Goal: Task Accomplishment & Management: Manage account settings

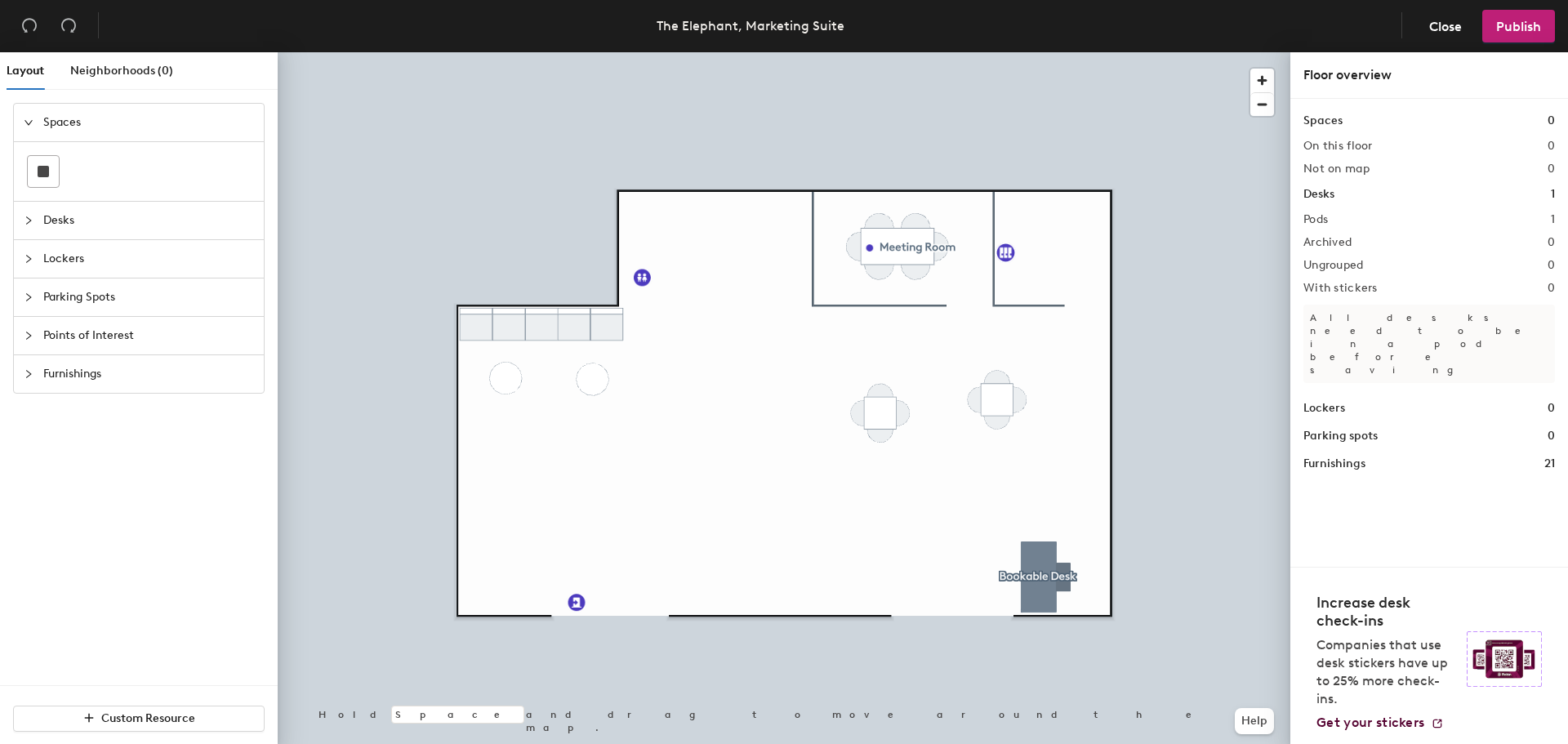
click at [52, 220] on span "Desks" at bounding box center [149, 220] width 211 height 37
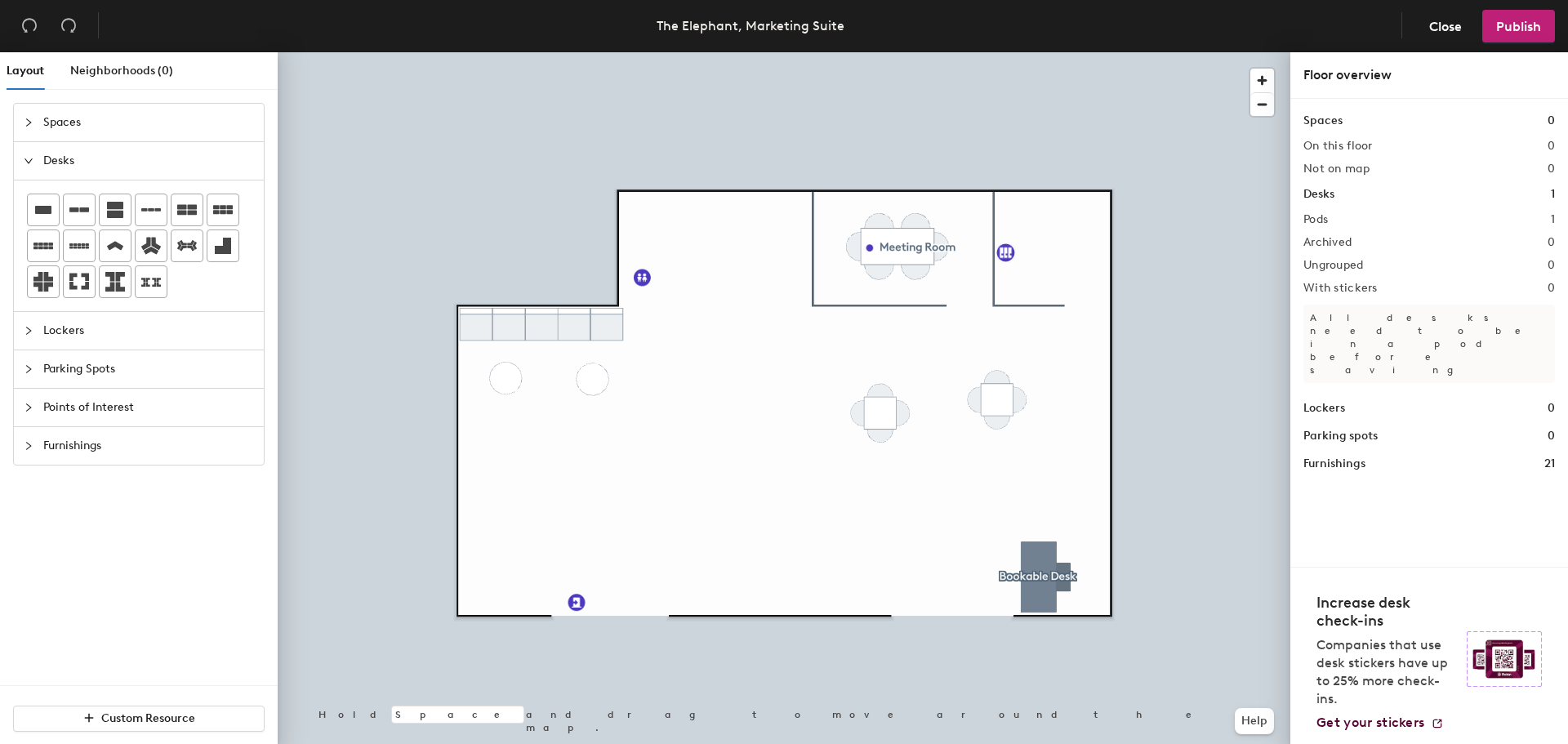
click at [51, 156] on span "Desks" at bounding box center [149, 160] width 211 height 37
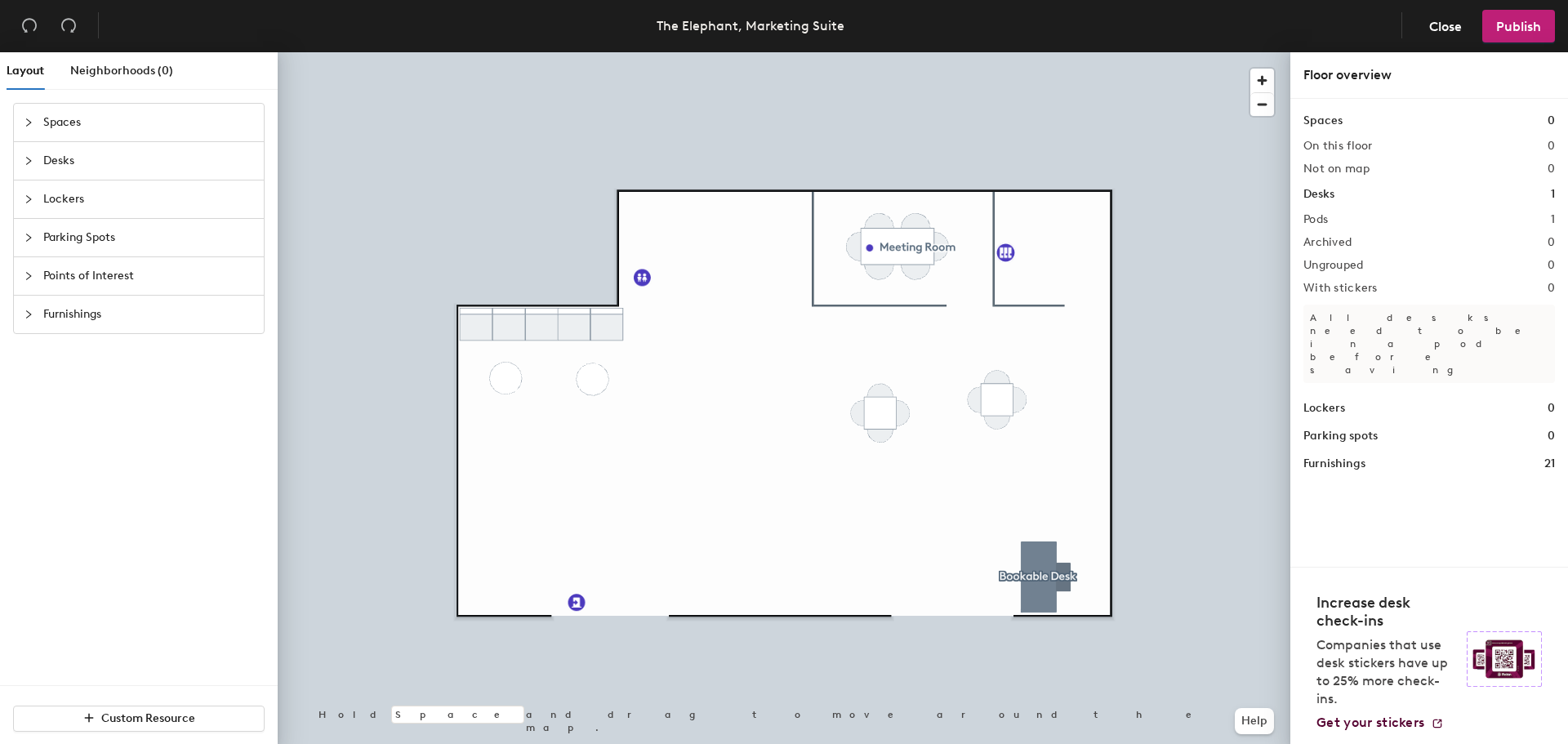
click at [109, 310] on span "Furnishings" at bounding box center [149, 314] width 211 height 37
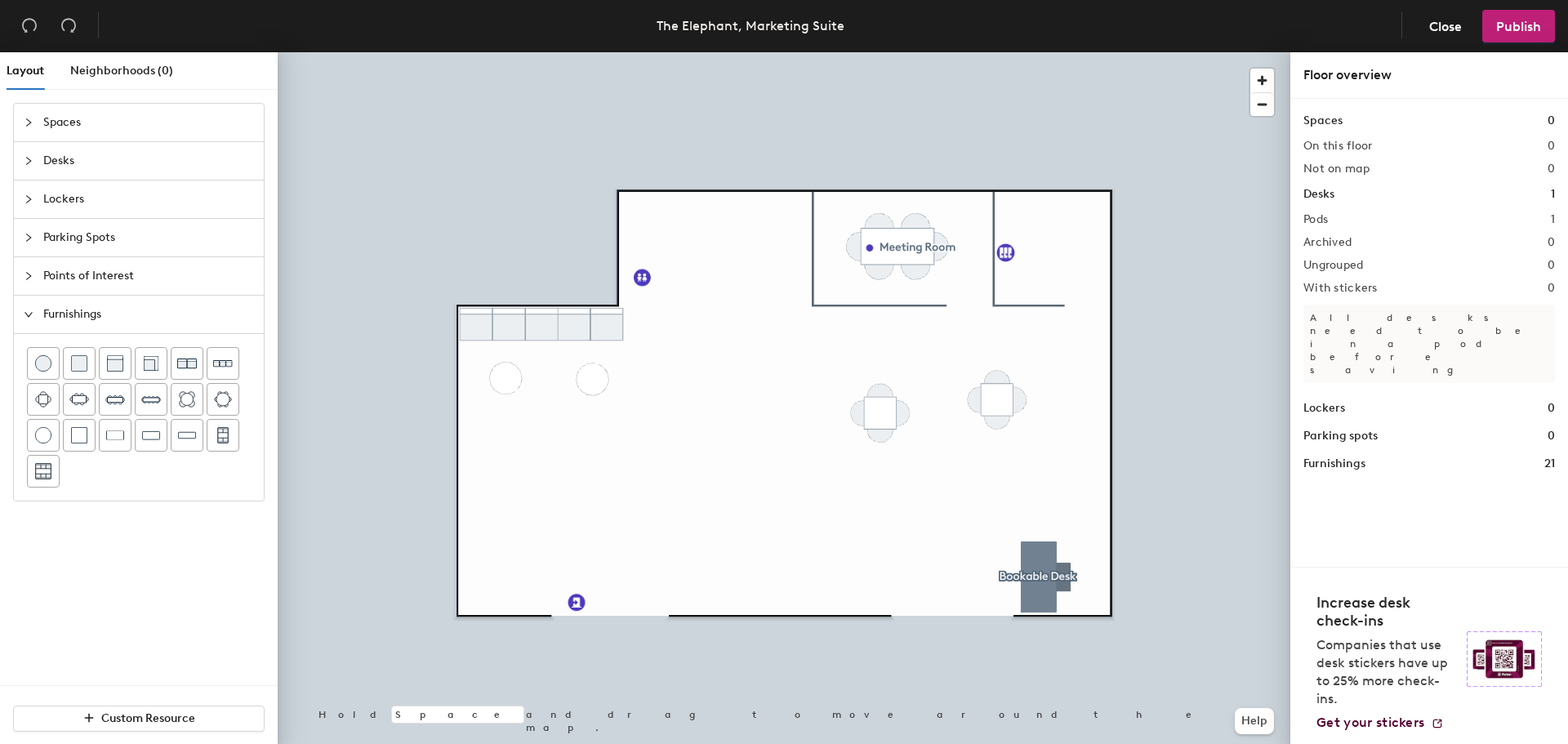
click at [109, 310] on span "Furnishings" at bounding box center [149, 314] width 211 height 37
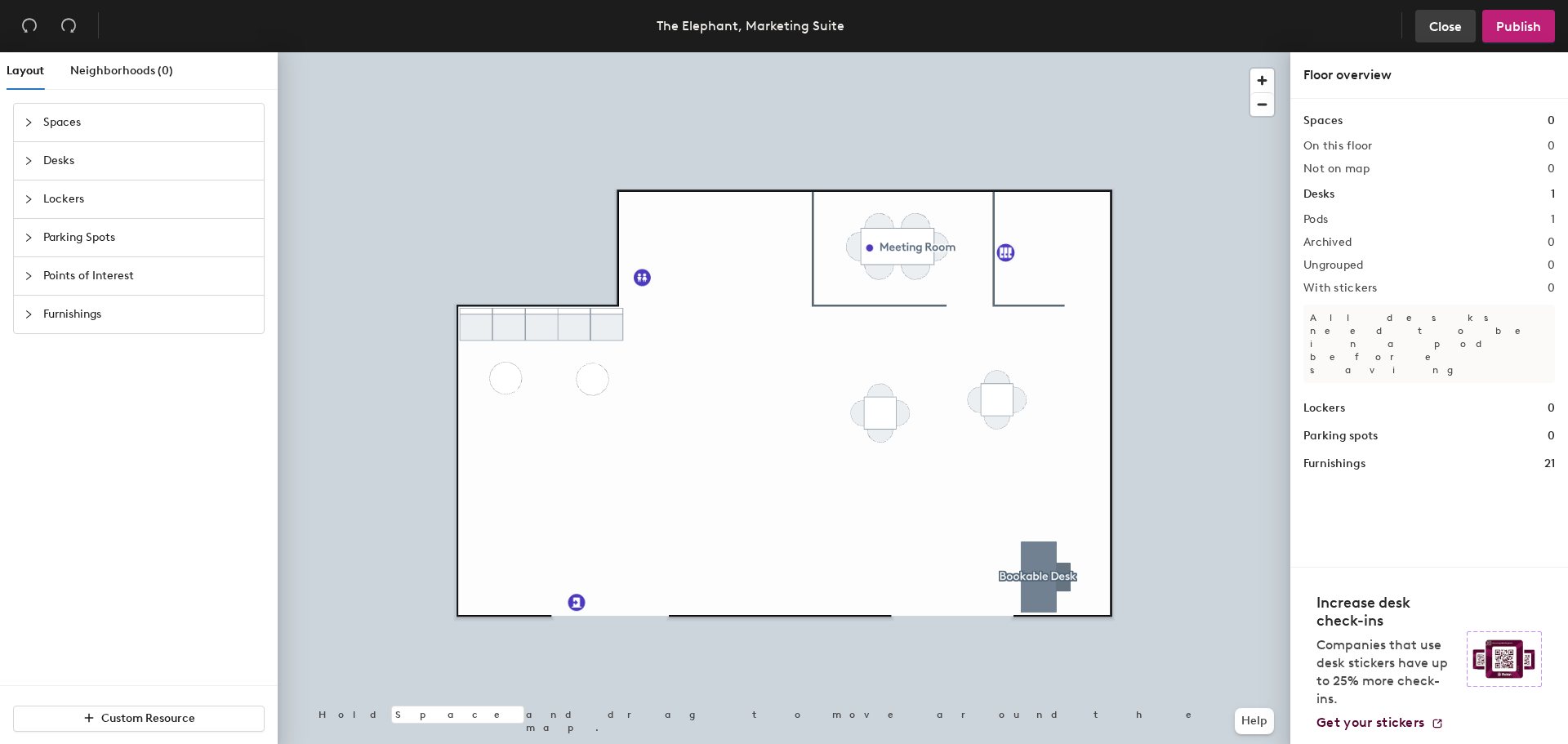
click at [1431, 20] on span "Close" at bounding box center [1445, 27] width 33 height 15
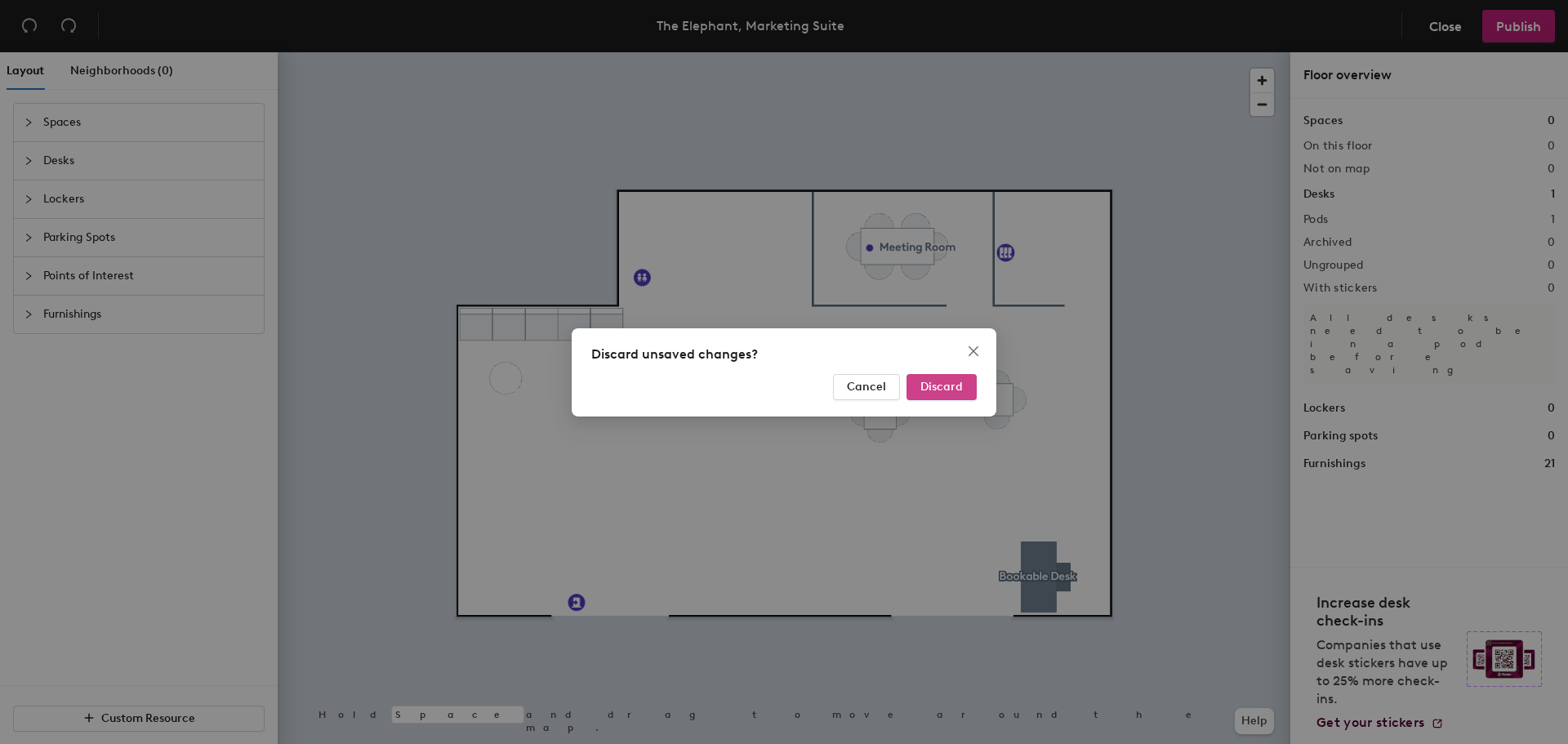
click at [910, 387] on button "Discard" at bounding box center [941, 387] width 70 height 26
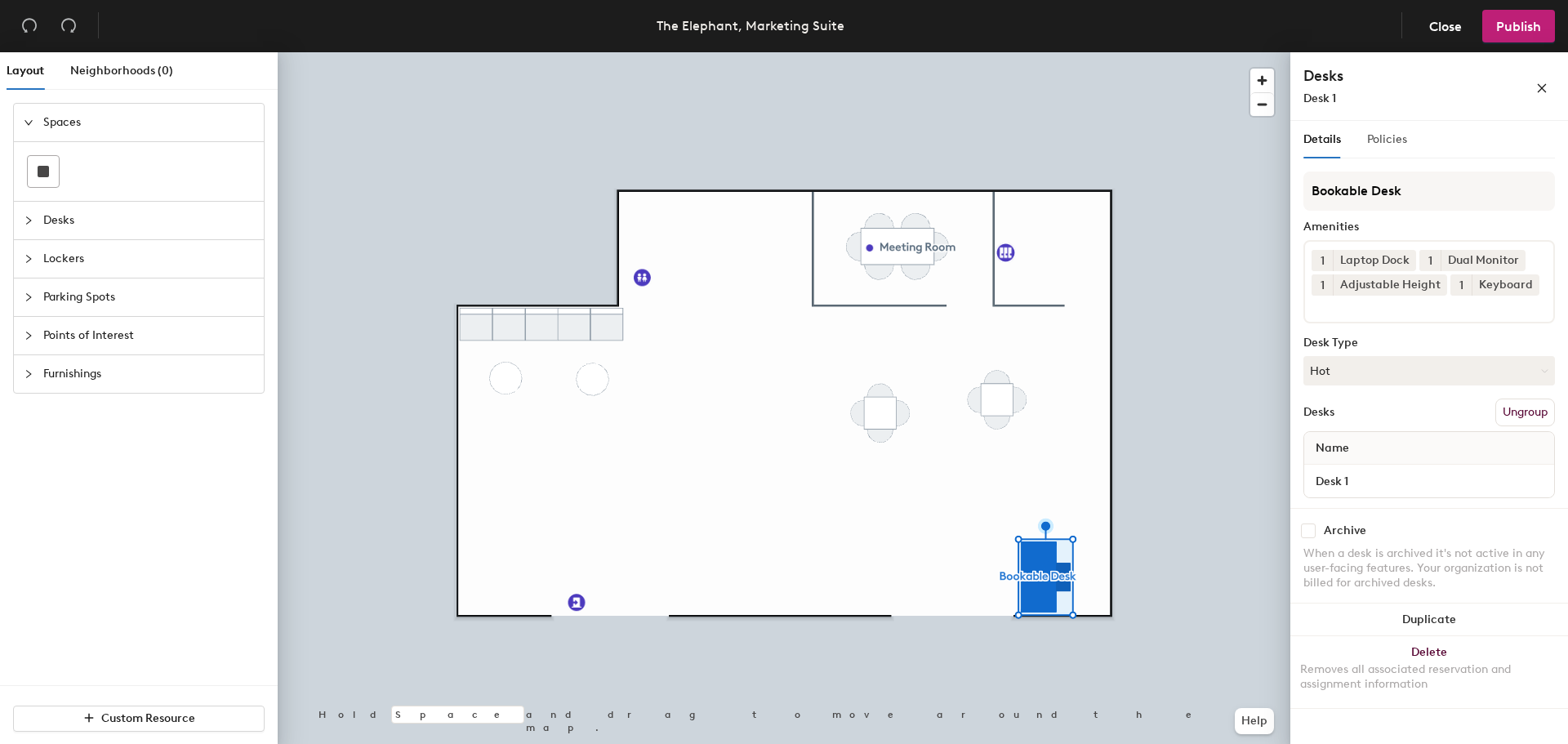
click at [1383, 150] on div "Policies" at bounding box center [1388, 139] width 40 height 37
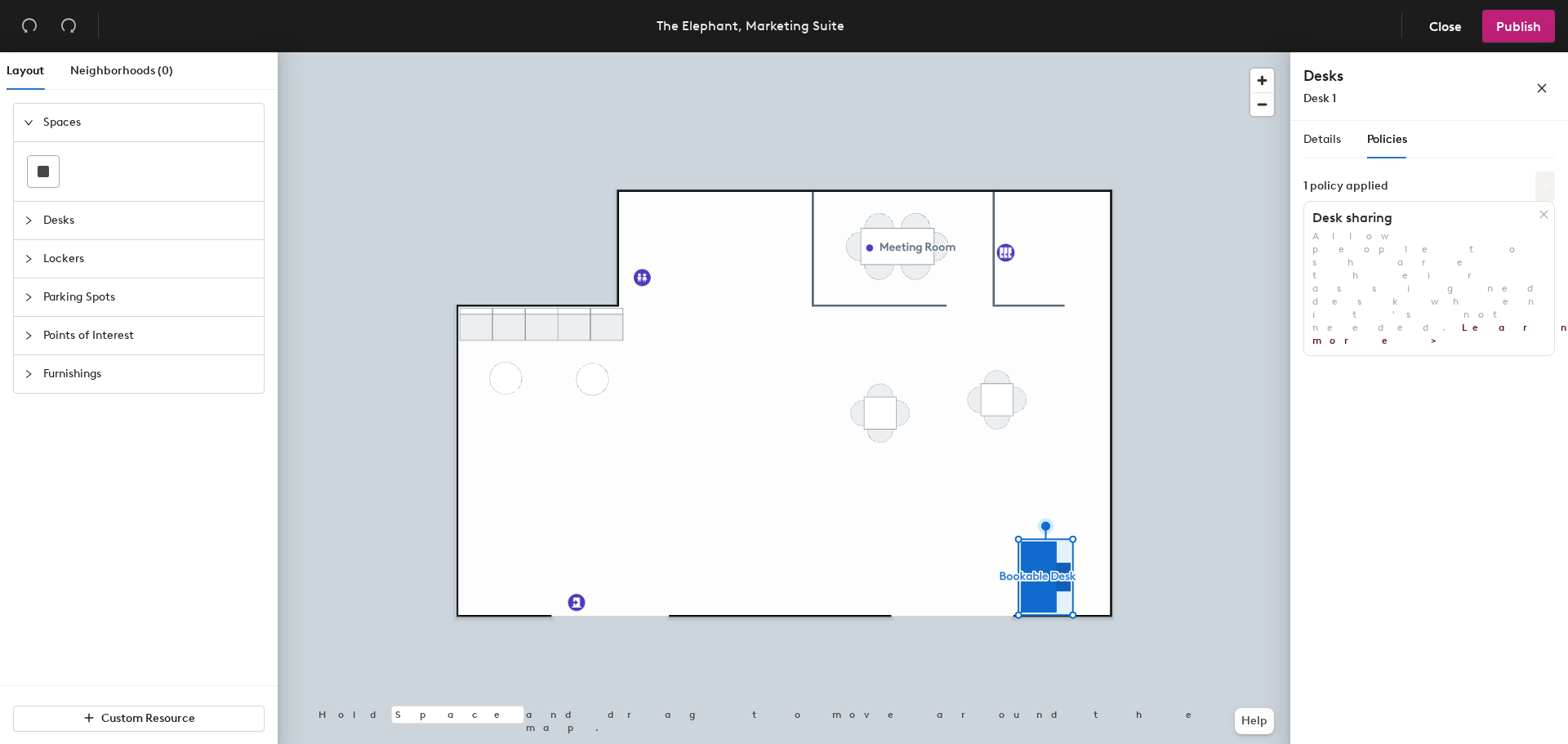
click at [1551, 181] on button at bounding box center [1545, 186] width 19 height 30
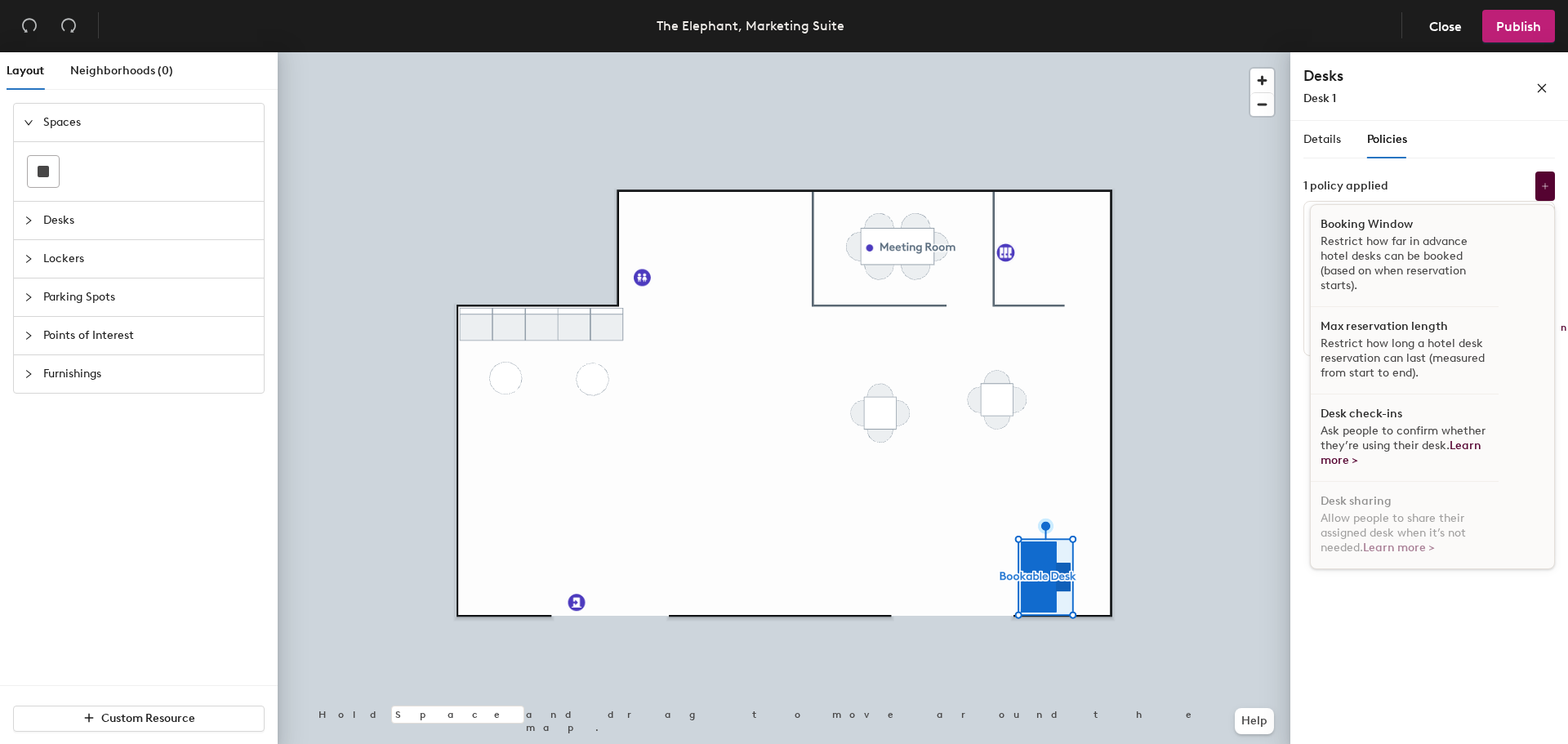
click at [1533, 186] on div "1 policy applied Booking Window Restrict how far in advance hotel desks can be …" at bounding box center [1429, 186] width 251 height 30
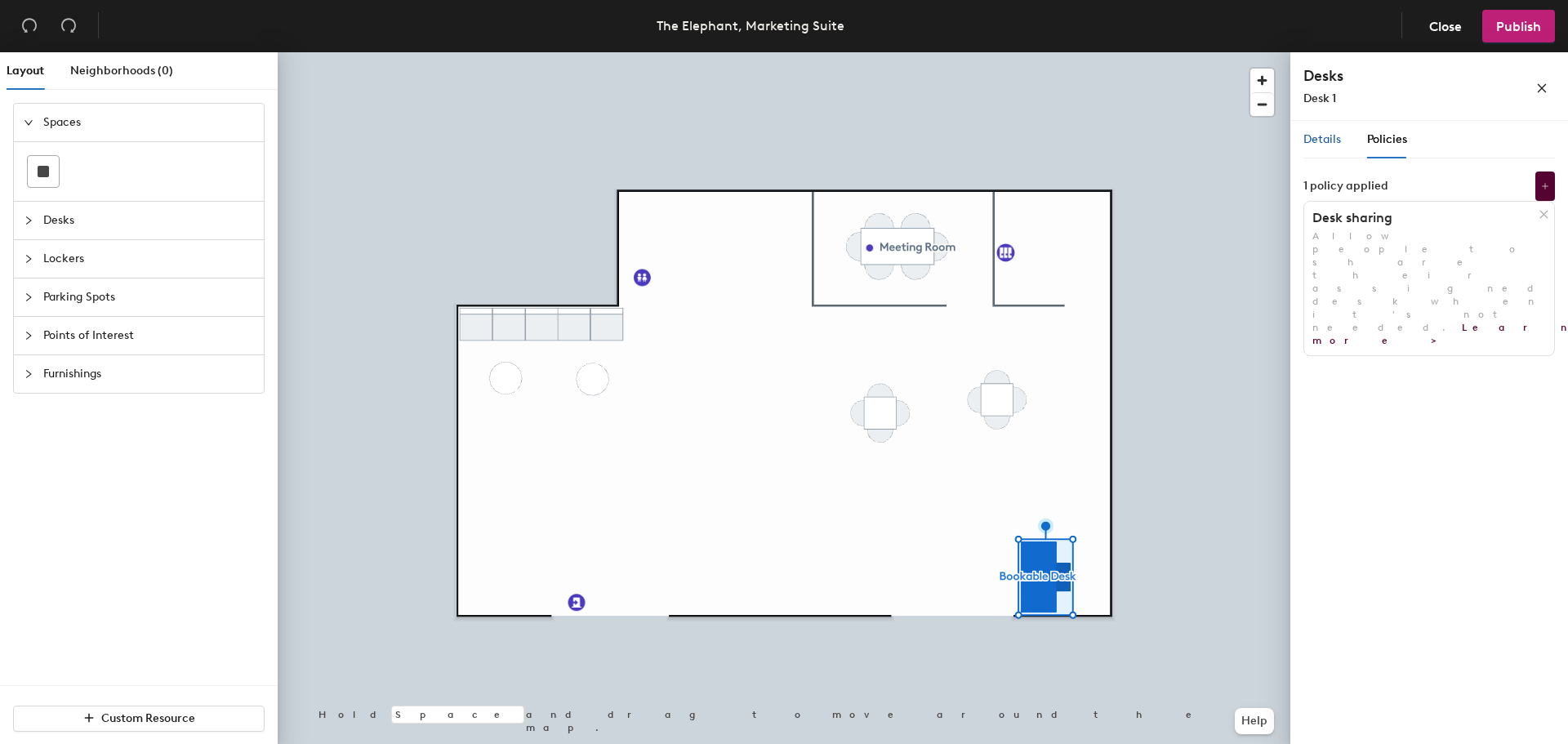
click at [1329, 140] on span "Details" at bounding box center [1321, 139] width 37 height 13
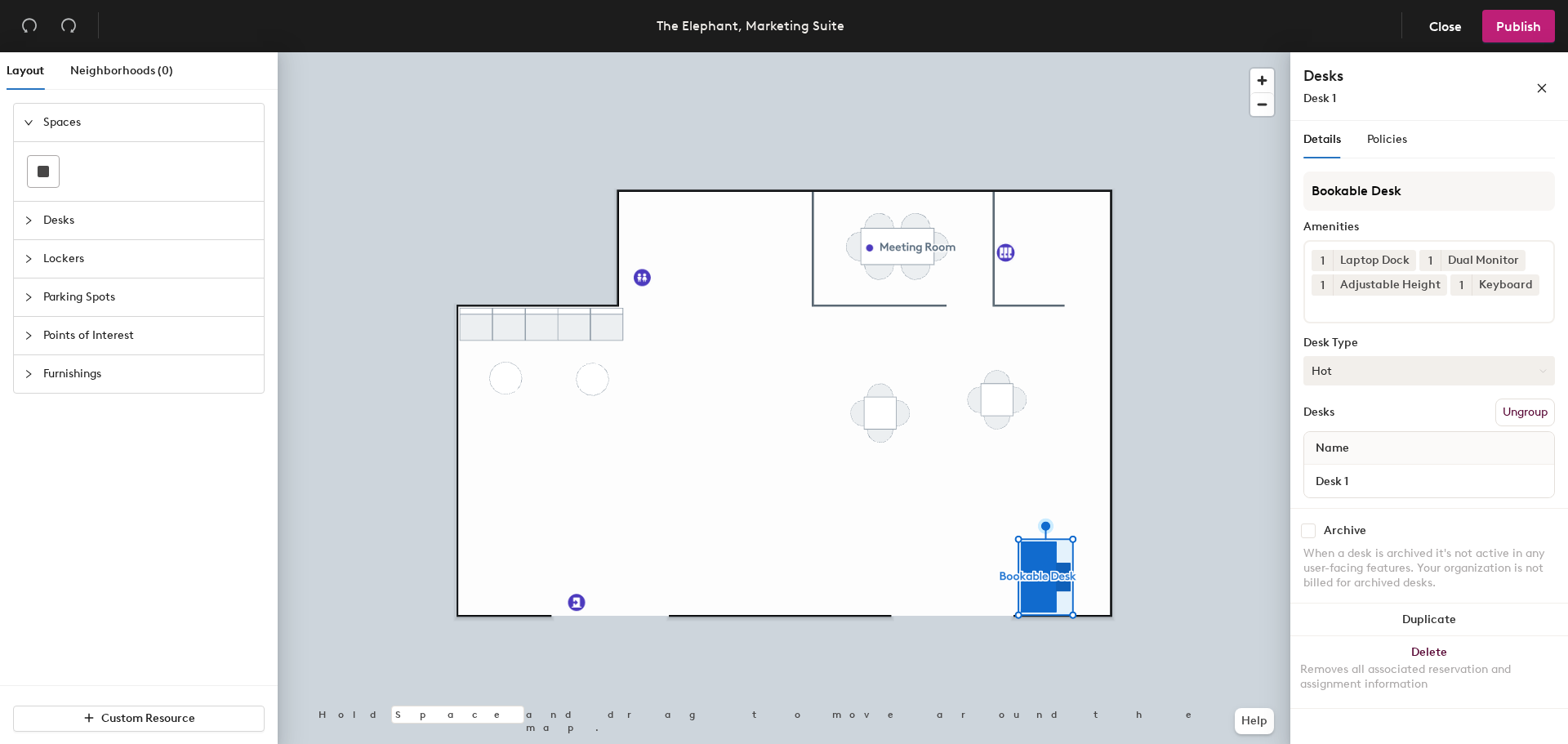
click at [1344, 372] on button "Hot" at bounding box center [1429, 371] width 251 height 30
click at [1344, 469] on div "Hoteled" at bounding box center [1386, 470] width 163 height 25
click at [1382, 137] on span "Policies" at bounding box center [1388, 139] width 40 height 13
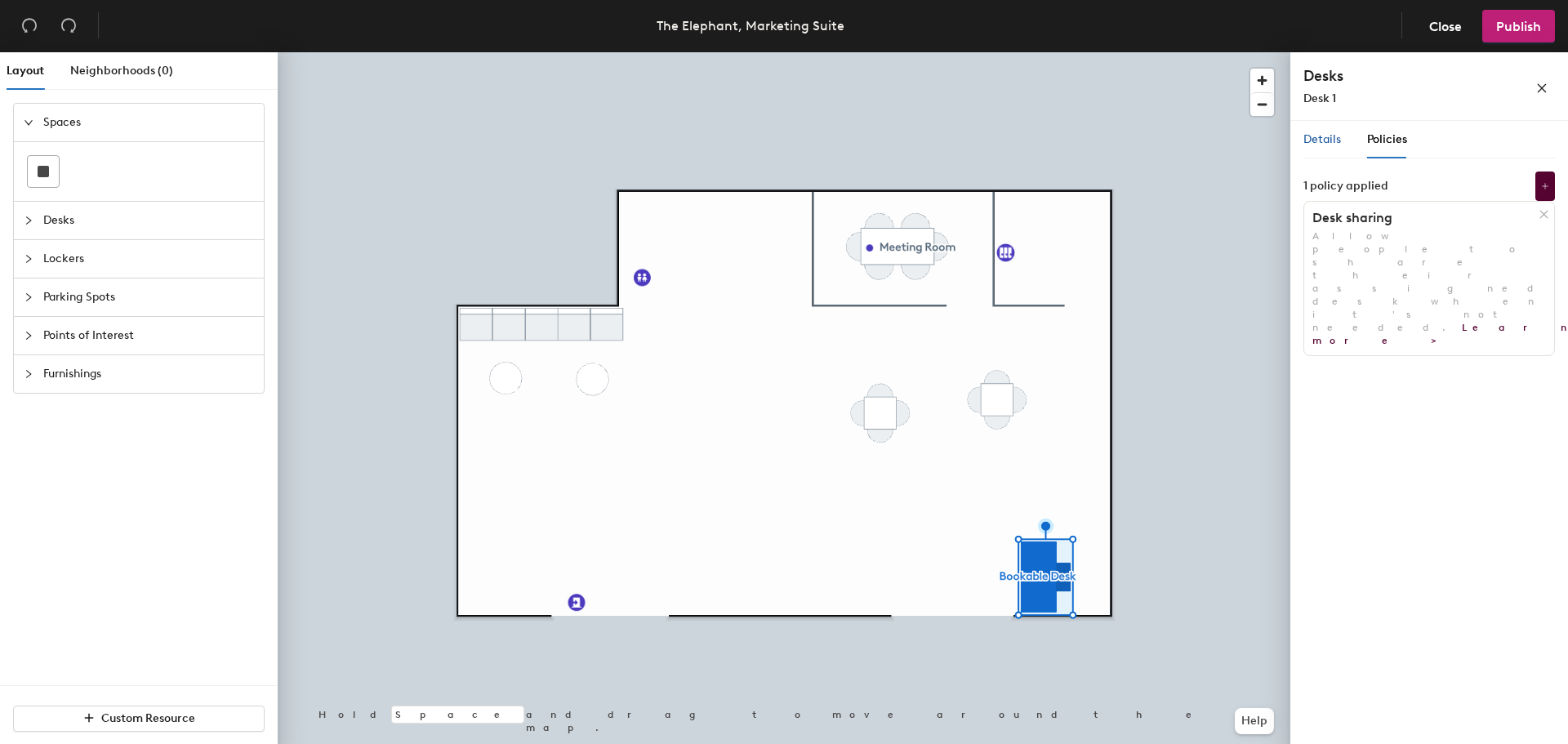
click at [1321, 134] on span "Details" at bounding box center [1321, 139] width 37 height 13
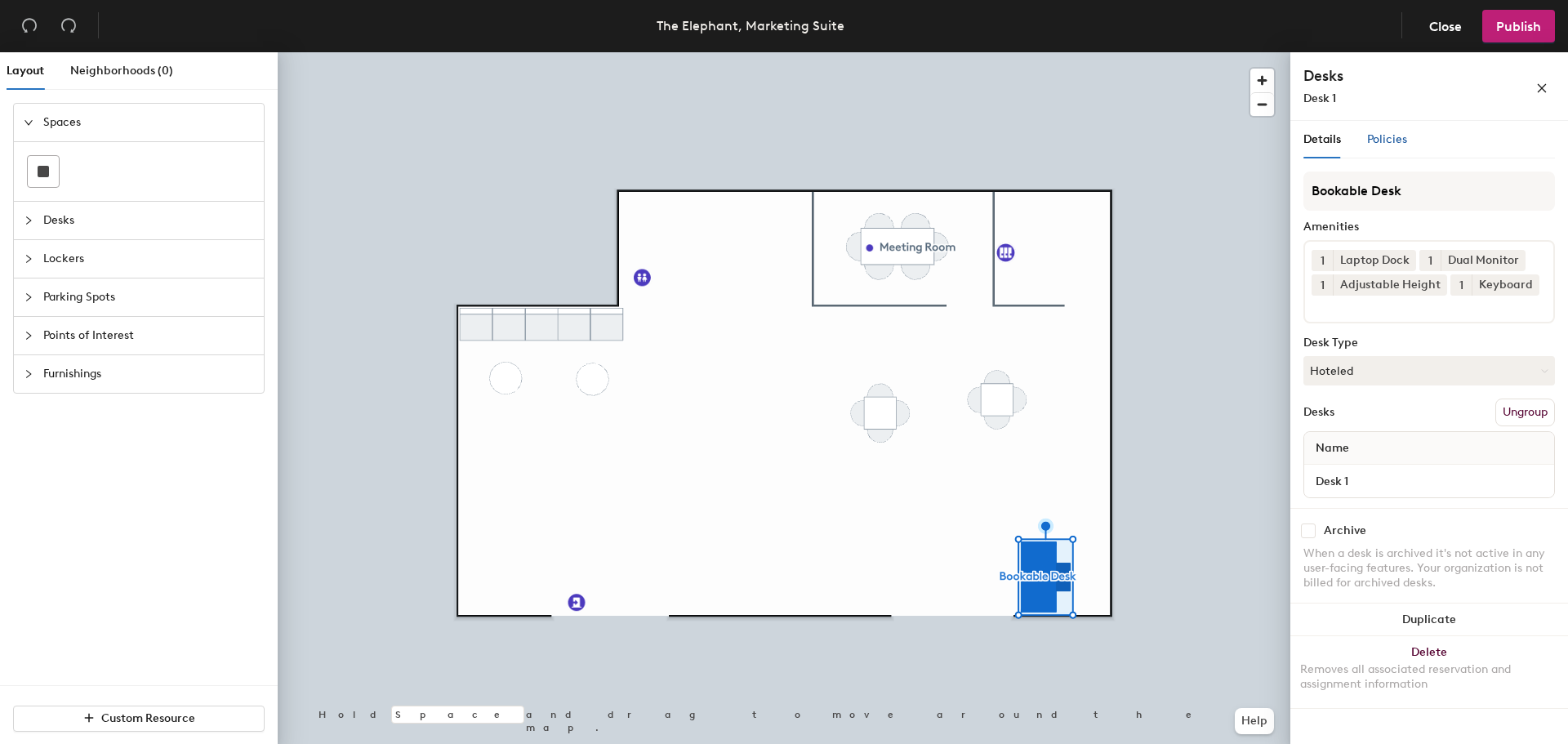
click at [1379, 136] on span "Policies" at bounding box center [1388, 139] width 40 height 13
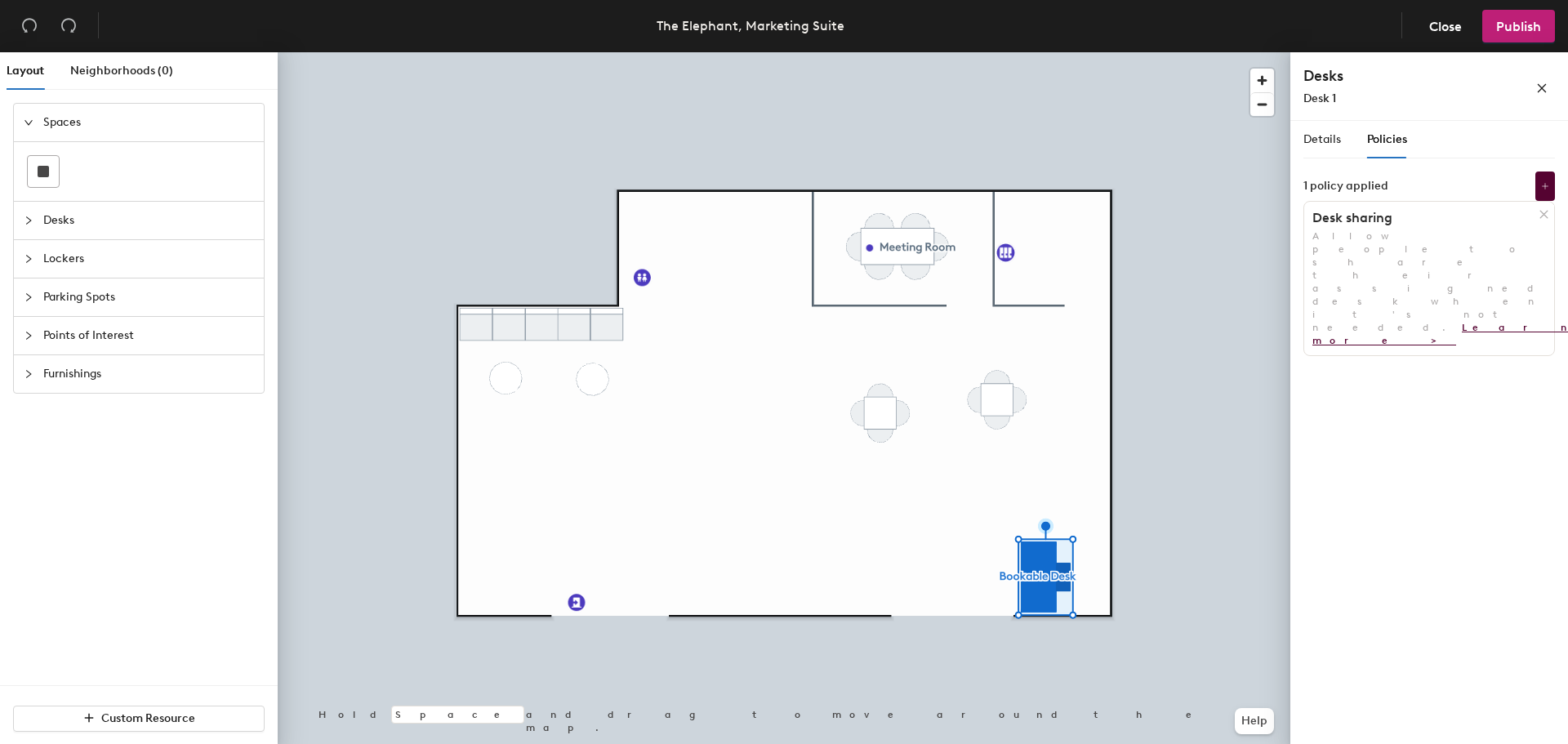
click at [1418, 322] on link "Learn more >" at bounding box center [1444, 334] width 263 height 25
click at [1361, 187] on div "1 policy applied" at bounding box center [1345, 186] width 85 height 13
click at [1537, 188] on button at bounding box center [1545, 186] width 19 height 30
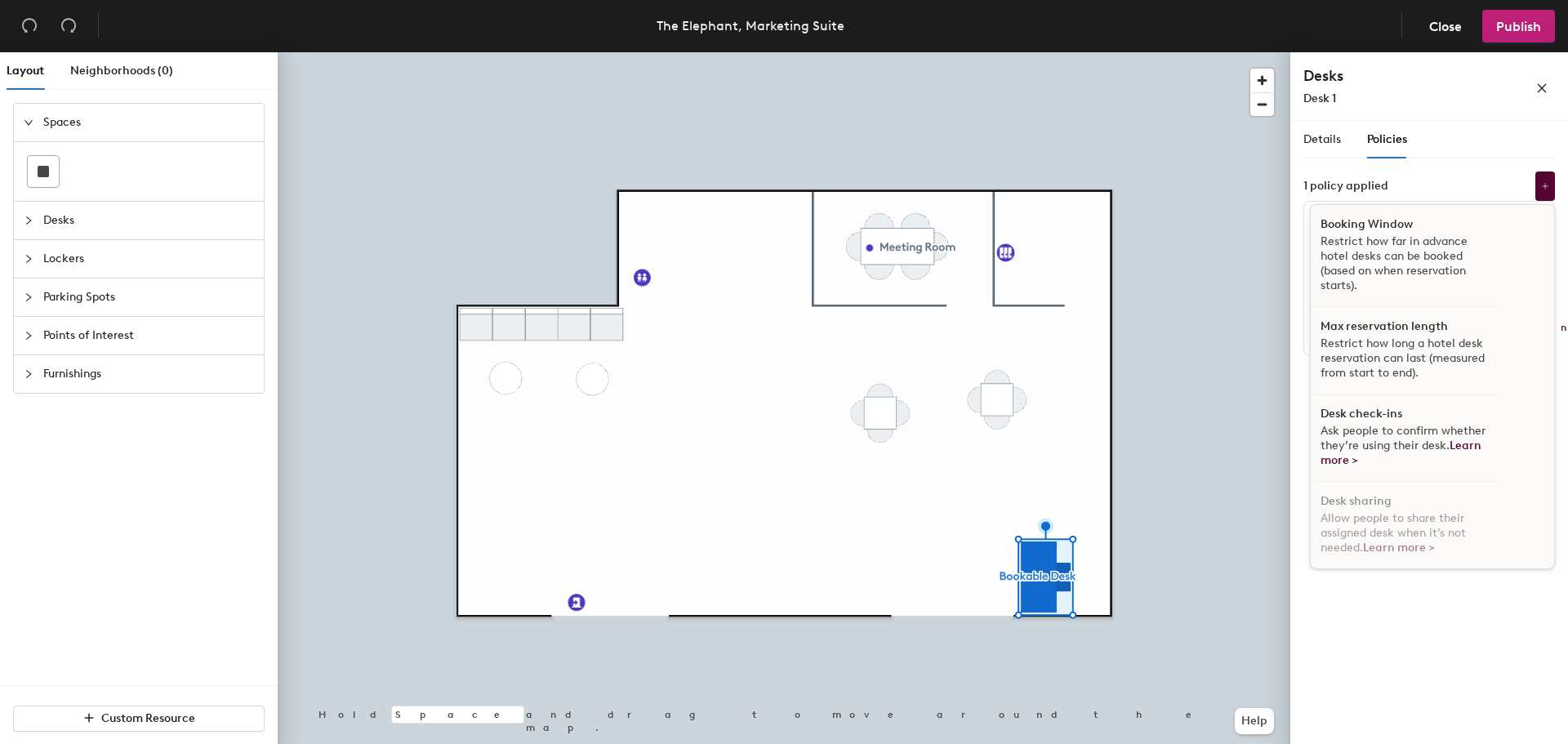
click at [1386, 254] on p "Restrict how far in advance hotel desks can be booked (based on when reservatio…" at bounding box center [1404, 263] width 168 height 59
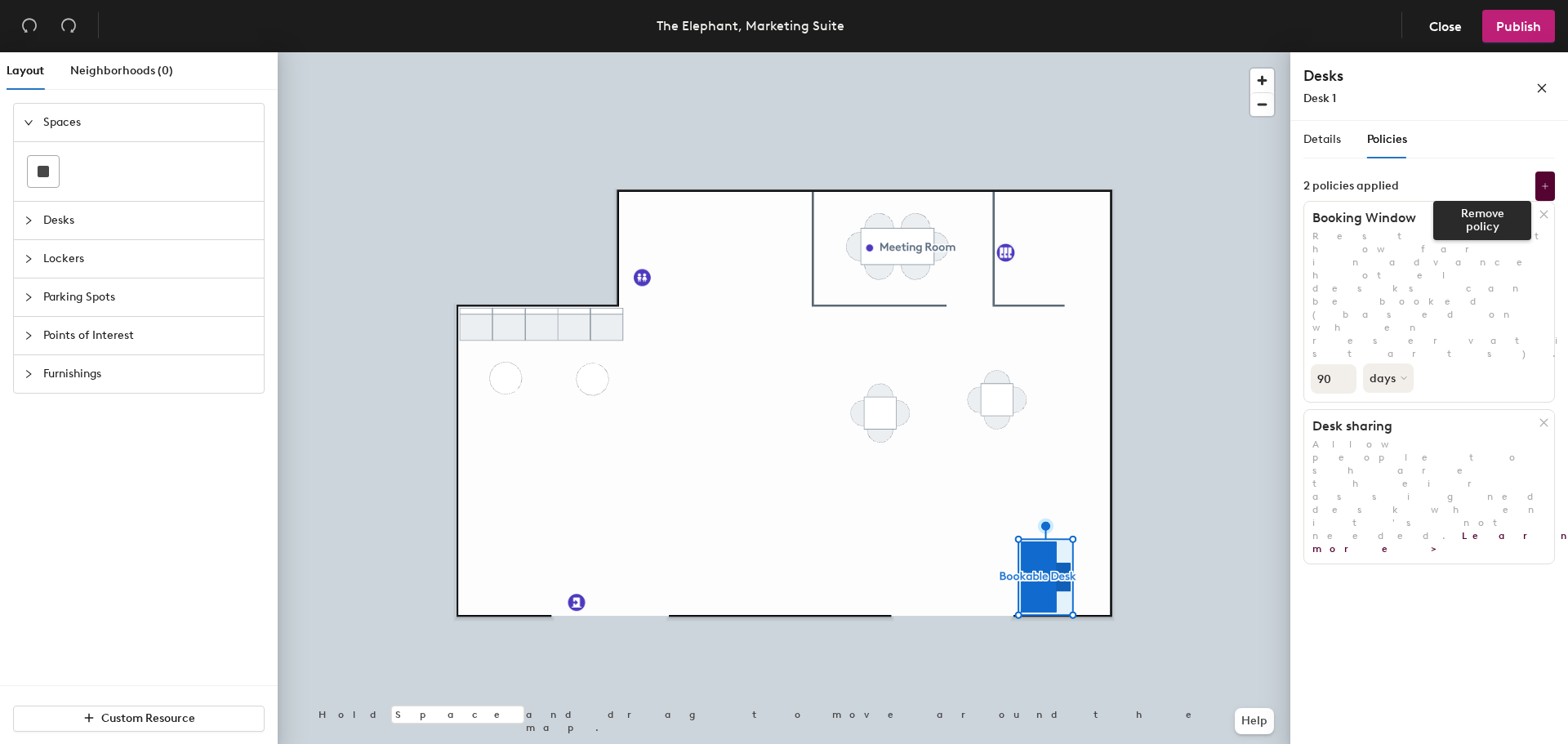
click at [1549, 211] on icon at bounding box center [1544, 214] width 12 height 12
click at [1542, 215] on icon at bounding box center [1544, 214] width 12 height 12
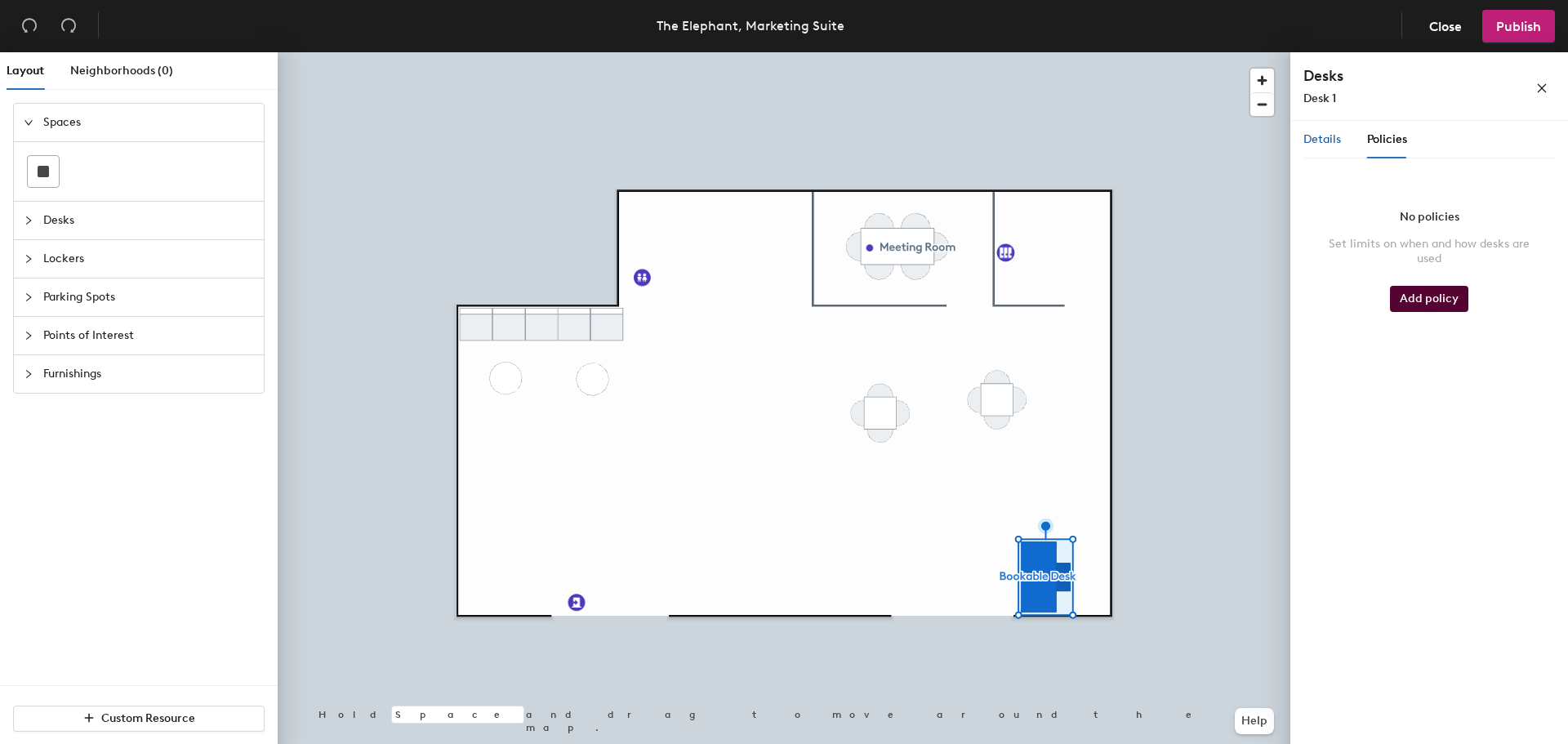
click at [1315, 148] on div "Details" at bounding box center [1321, 139] width 37 height 18
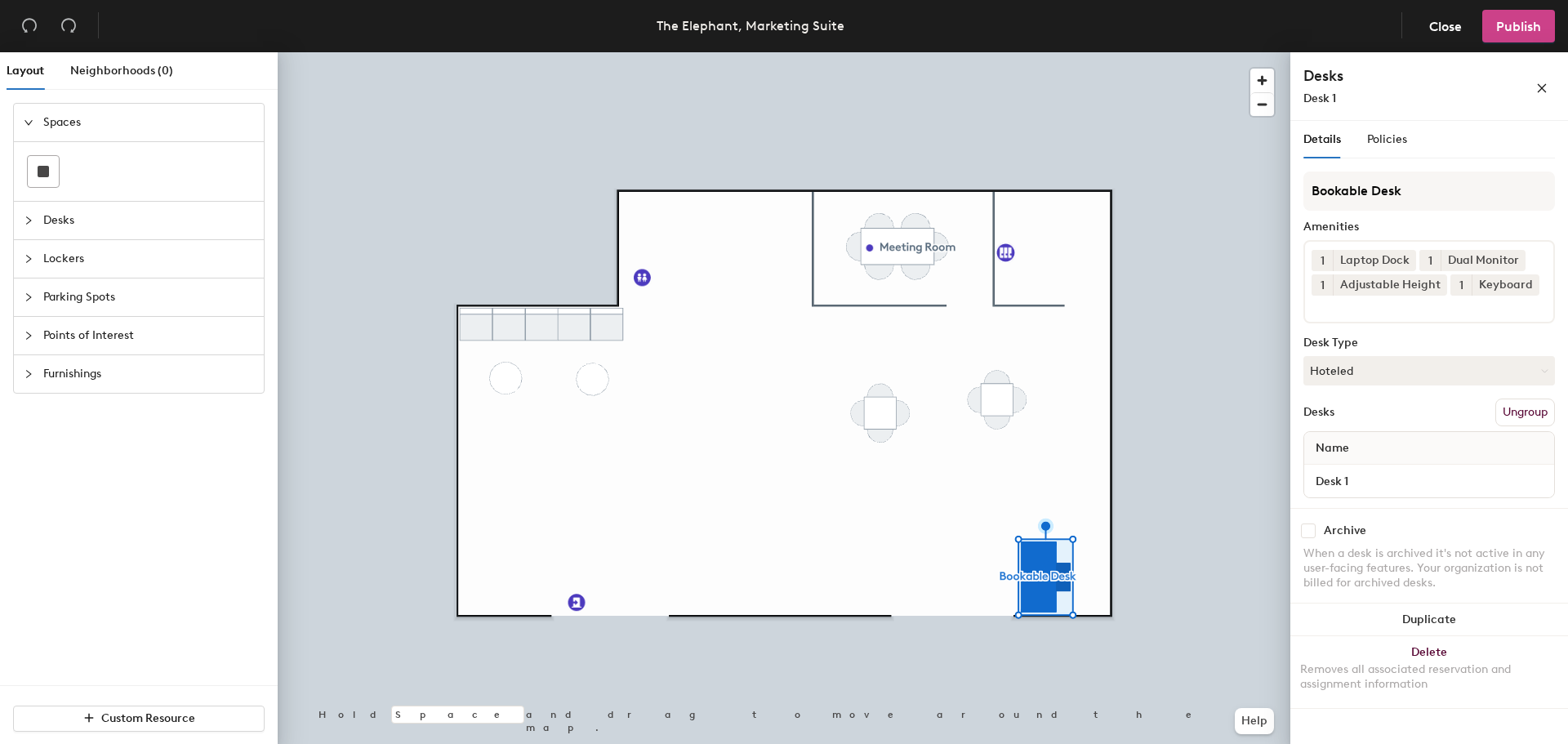
click at [1516, 24] on span "Publish" at bounding box center [1518, 27] width 45 height 15
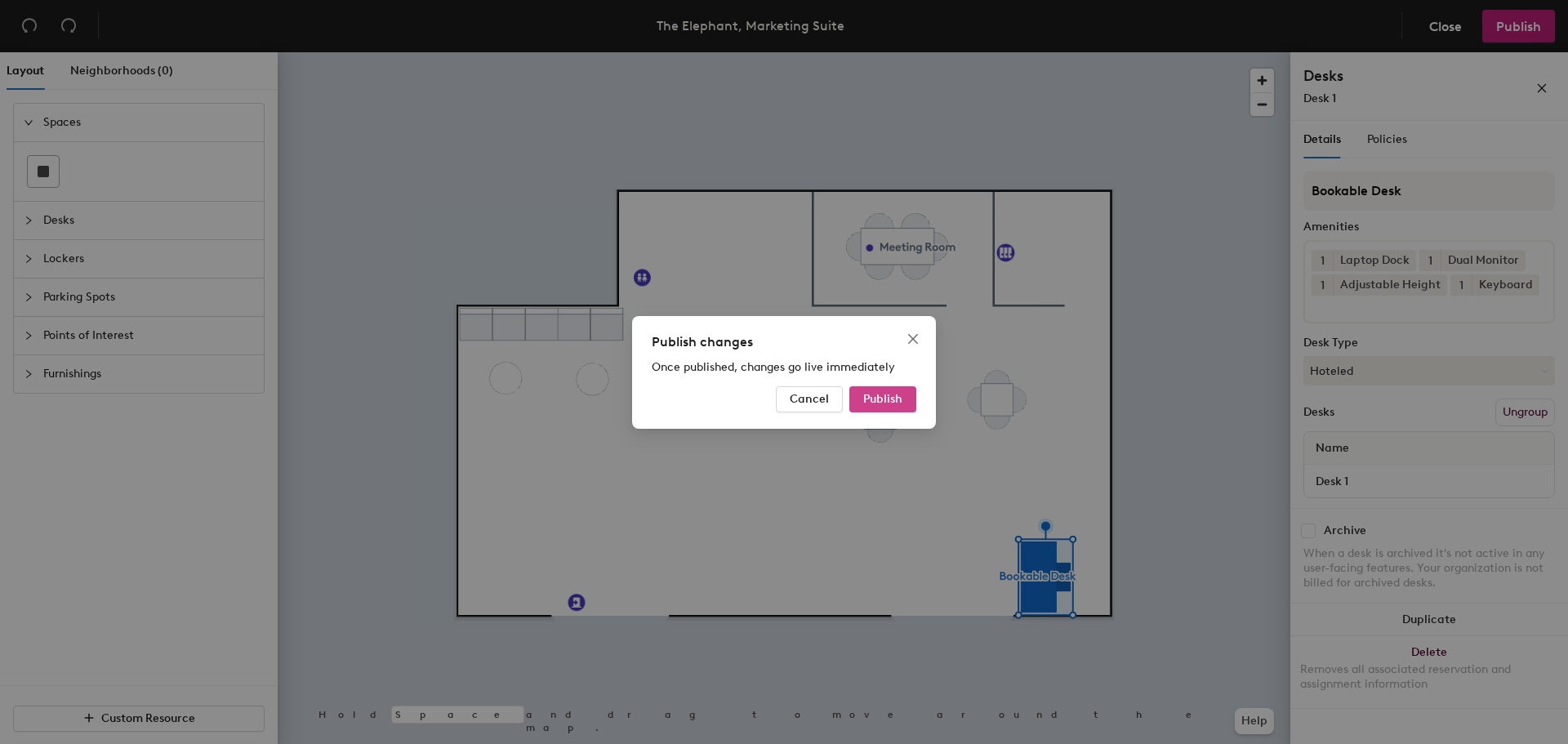
click at [910, 406] on button "Publish" at bounding box center [883, 399] width 67 height 26
